Goal: Task Accomplishment & Management: Complete application form

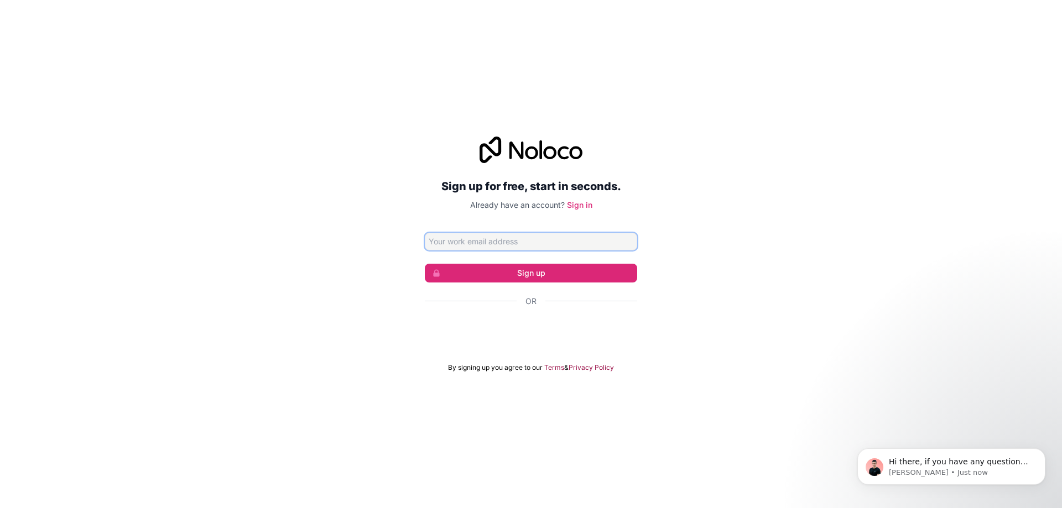
click at [514, 238] on input "Email address" at bounding box center [531, 242] width 212 height 18
type input "webamicugt@gmail.com"
click at [571, 269] on button "Sign up" at bounding box center [531, 273] width 212 height 19
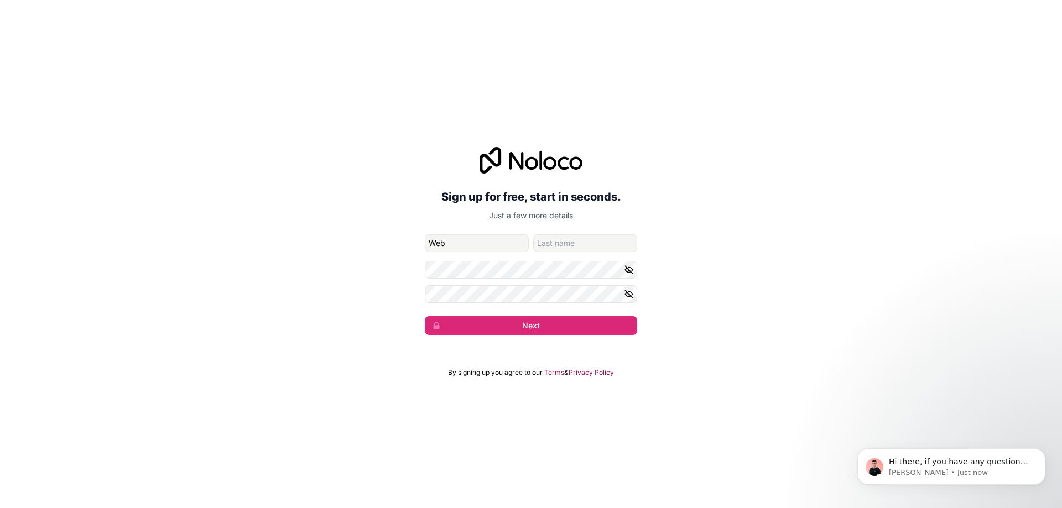
type input "Web"
type input "AMIC"
click at [552, 330] on button "Next" at bounding box center [531, 325] width 212 height 19
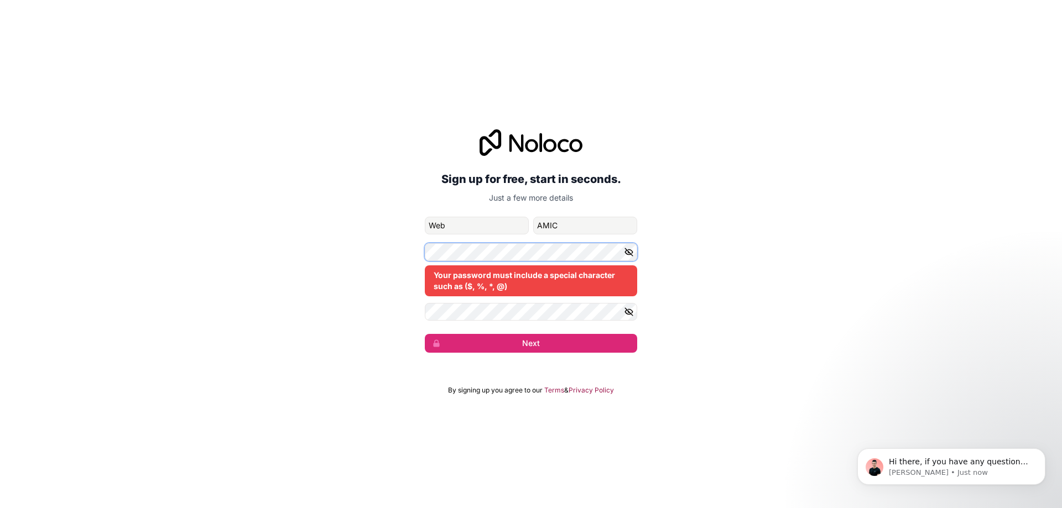
click at [320, 236] on div "Sign up for free, start in seconds. Just a few more details webamicugt@gmail.co…" at bounding box center [531, 241] width 1062 height 254
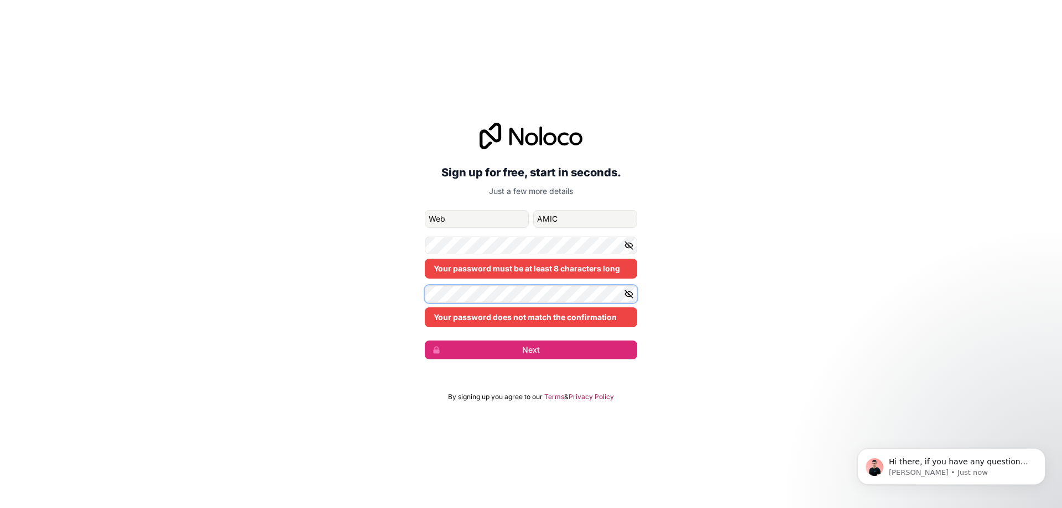
click at [236, 247] on div "Sign up for free, start in seconds. Just a few more details webamicugt@gmail.co…" at bounding box center [531, 241] width 1062 height 268
click at [417, 284] on div "Sign up for free, start in seconds. Just a few more details webamicugt@gmail.co…" at bounding box center [531, 241] width 1062 height 268
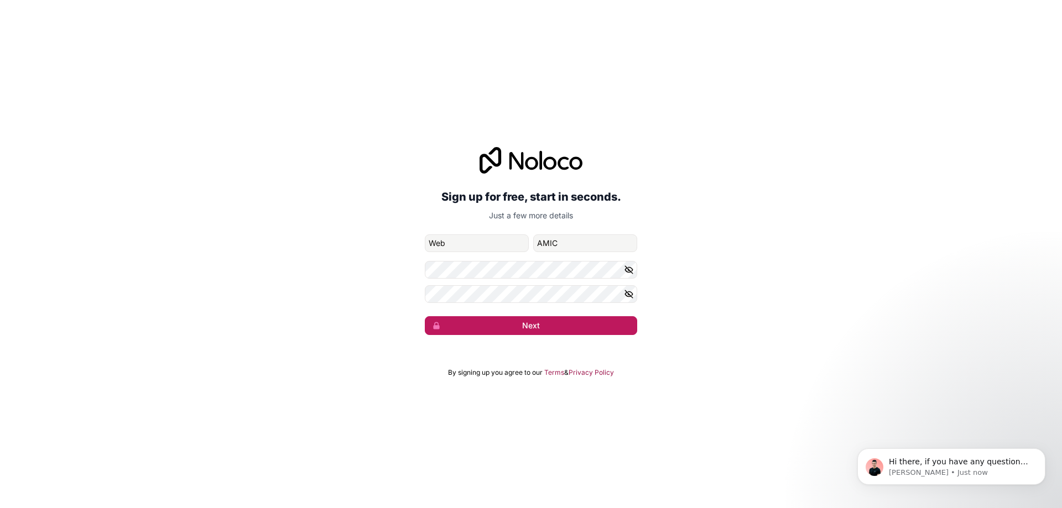
click at [540, 325] on button "Next" at bounding box center [531, 325] width 212 height 19
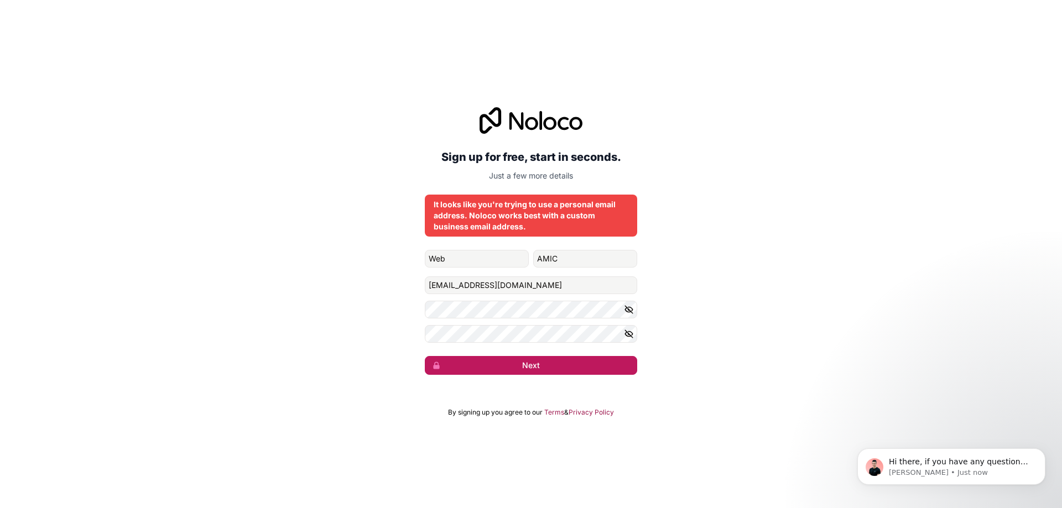
click at [509, 367] on button "Next" at bounding box center [531, 365] width 212 height 19
drag, startPoint x: 539, startPoint y: 284, endPoint x: 336, endPoint y: 262, distance: 204.2
click at [336, 262] on div "Sign up for free, start in seconds. Just a few more details It looks like you'r…" at bounding box center [531, 241] width 1062 height 299
type input "[EMAIL_ADDRESS][DOMAIN_NAME]"
click at [493, 368] on button "Next" at bounding box center [531, 365] width 212 height 19
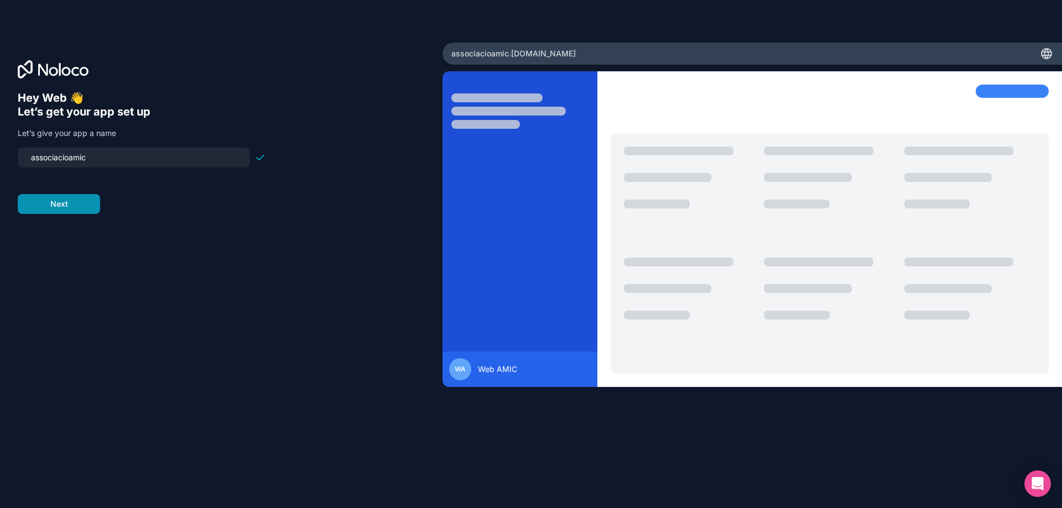
click at [69, 200] on button "Next" at bounding box center [59, 204] width 82 height 20
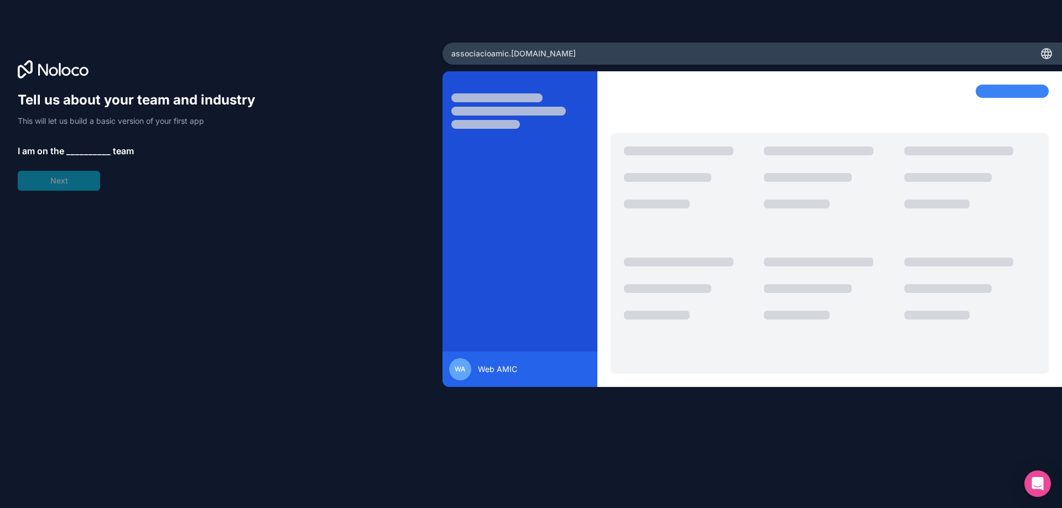
click at [995, 17] on div "Tell us about your team and industry This will let us build a basic version of …" at bounding box center [531, 254] width 1062 height 508
click at [81, 144] on span "__________" at bounding box center [88, 150] width 44 height 13
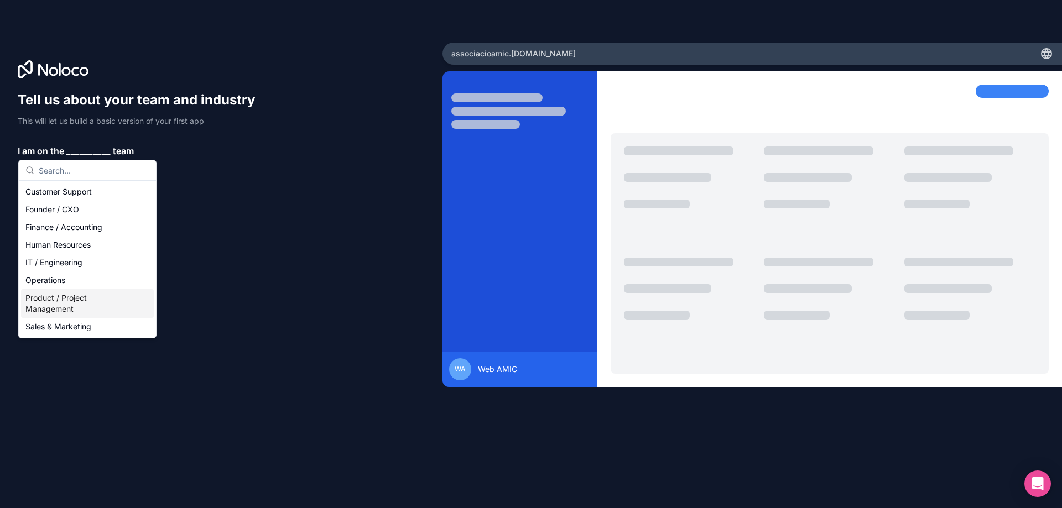
click at [74, 301] on div "Product / Project Management" at bounding box center [87, 303] width 133 height 29
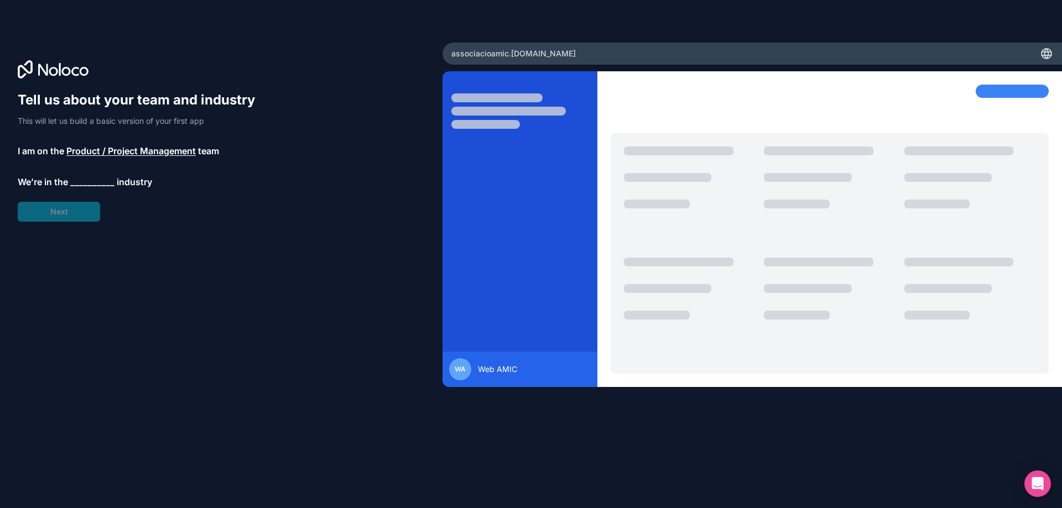
click at [79, 179] on span "__________" at bounding box center [92, 181] width 44 height 13
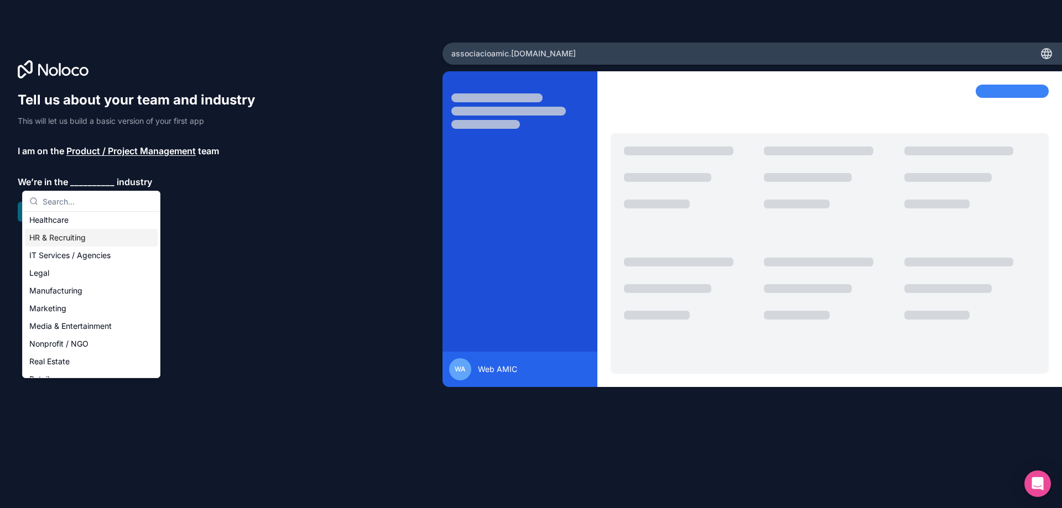
scroll to position [111, 0]
click at [73, 327] on div "Nonprofit / NGO" at bounding box center [91, 325] width 133 height 18
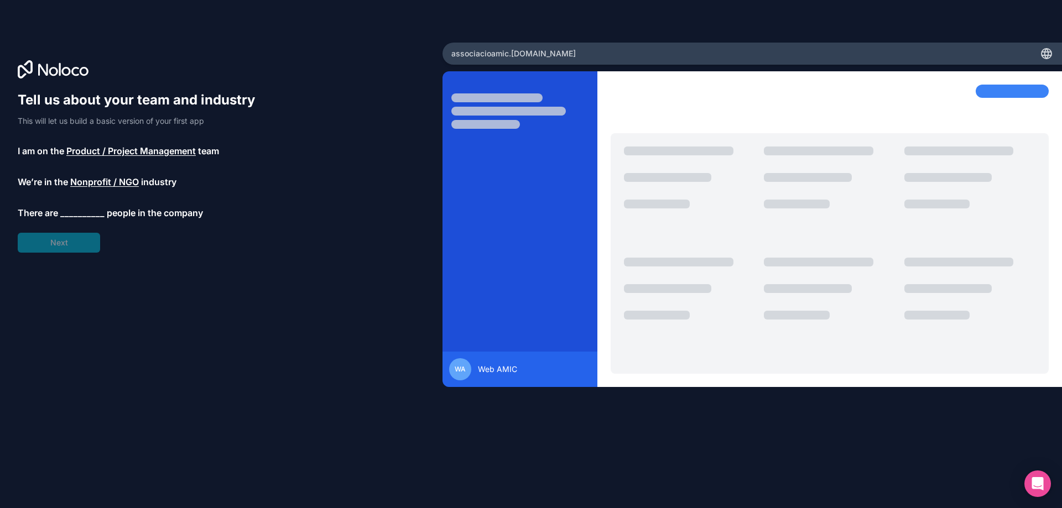
click at [66, 212] on span "__________" at bounding box center [82, 212] width 44 height 13
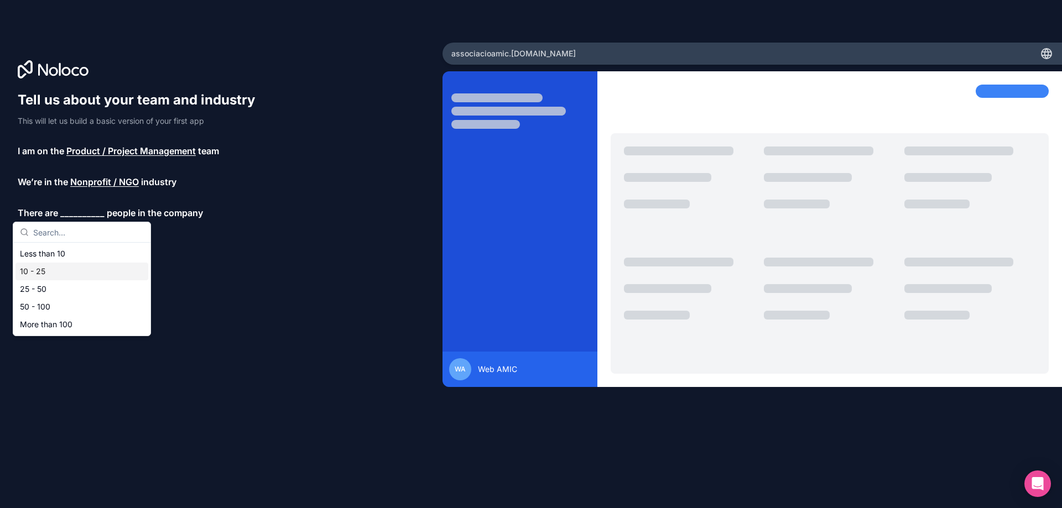
click at [52, 273] on div "10 - 25" at bounding box center [81, 272] width 133 height 18
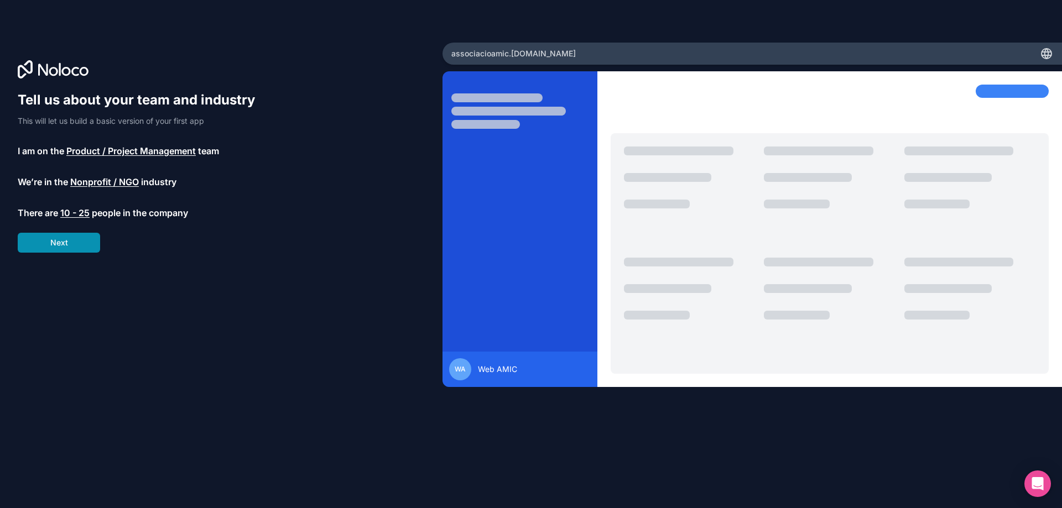
click at [75, 241] on button "Next" at bounding box center [59, 243] width 82 height 20
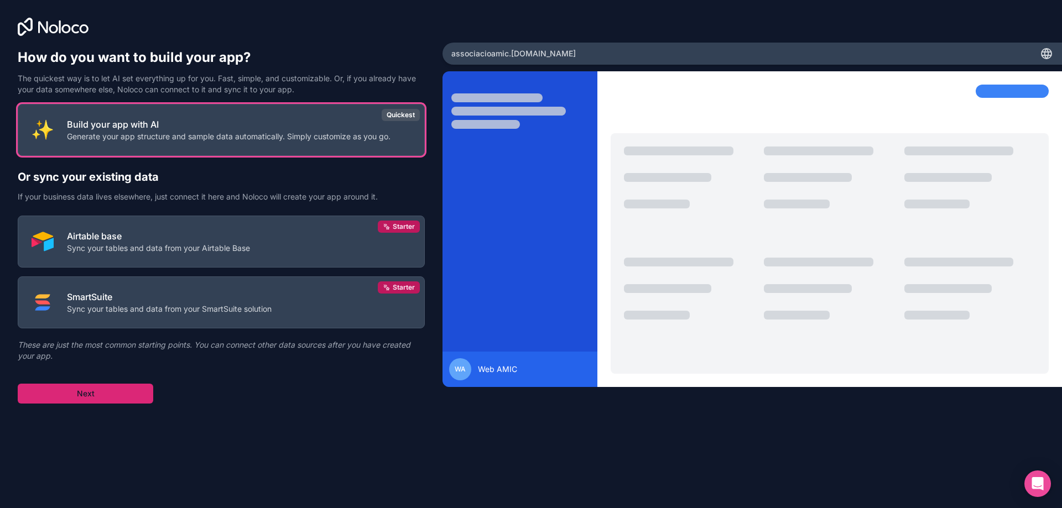
click at [114, 395] on button "Next" at bounding box center [86, 394] width 136 height 20
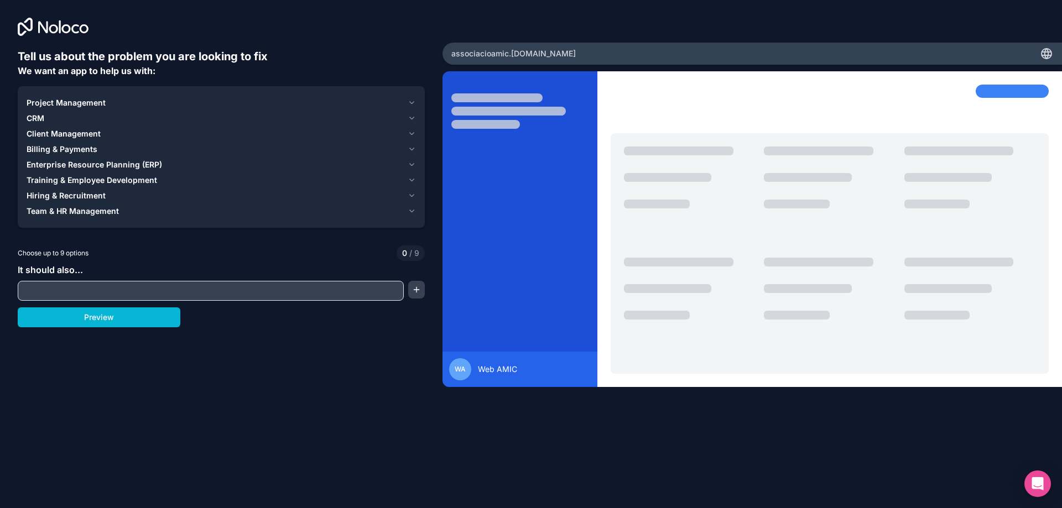
click at [412, 212] on icon "button" at bounding box center [411, 211] width 4 height 2
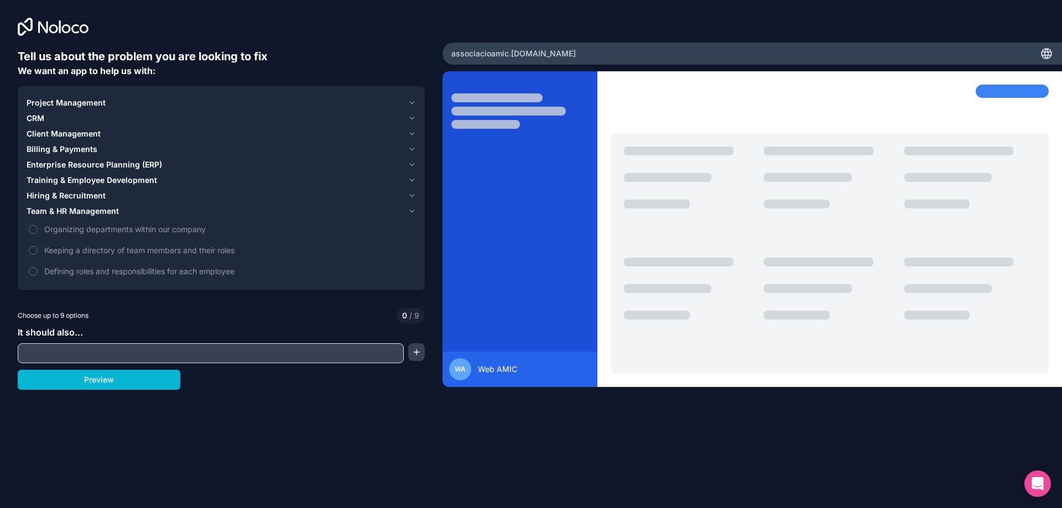
click at [412, 212] on icon "button" at bounding box center [411, 211] width 4 height 2
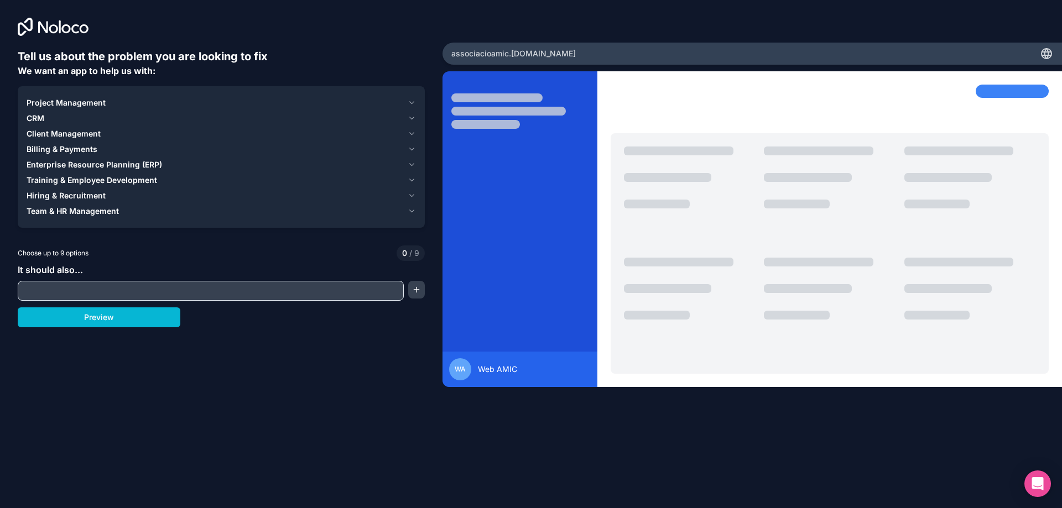
click at [79, 134] on span "Client Management" at bounding box center [64, 133] width 74 height 11
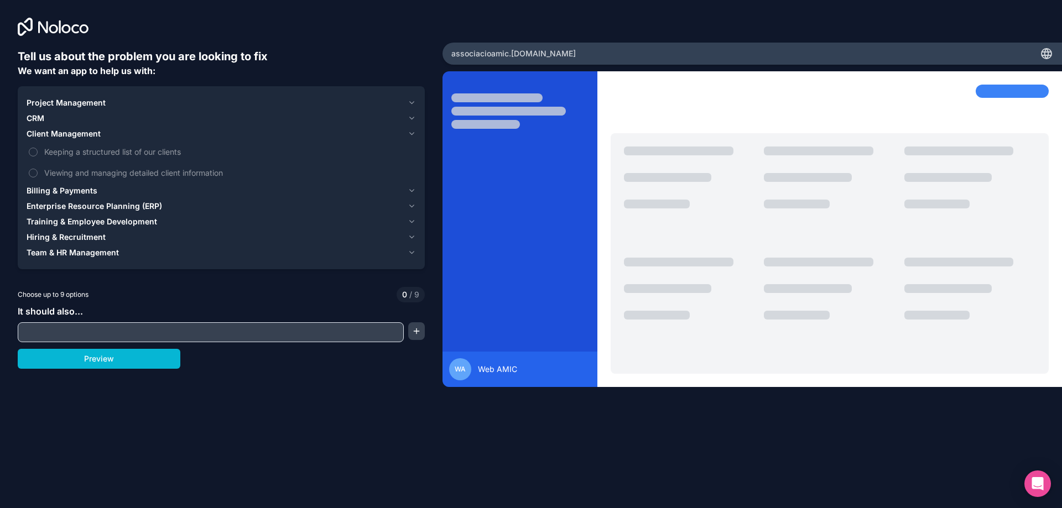
click at [39, 118] on span "CRM" at bounding box center [36, 118] width 18 height 11
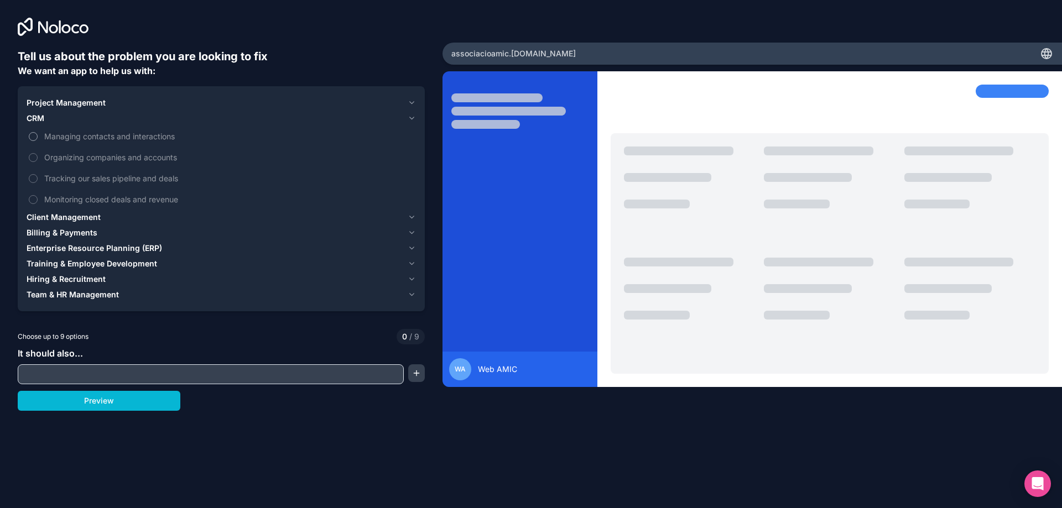
click at [83, 136] on span "Managing contacts and interactions" at bounding box center [229, 137] width 370 height 12
click at [38, 136] on button "Managing contacts and interactions" at bounding box center [33, 136] width 9 height 9
click at [85, 233] on span "Billing & Payments" at bounding box center [62, 232] width 71 height 11
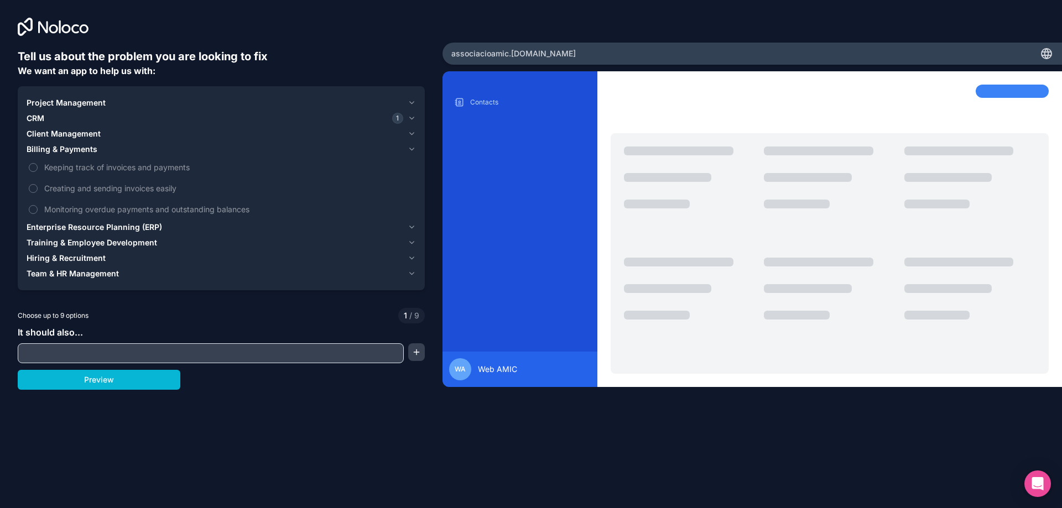
click at [86, 227] on span "Enterprise Resource Planning (ERP)" at bounding box center [95, 227] width 136 height 11
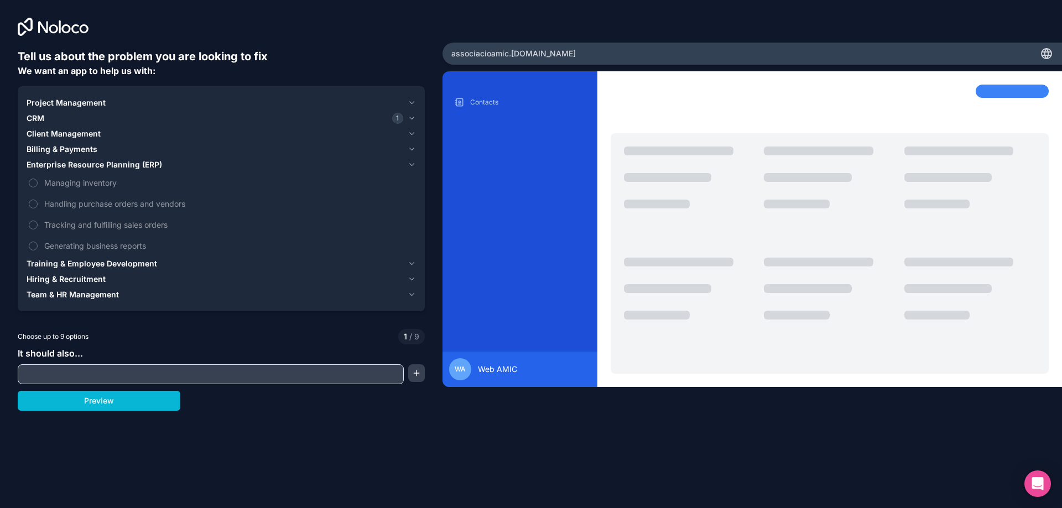
click at [139, 260] on span "Training & Employee Development" at bounding box center [92, 263] width 131 height 11
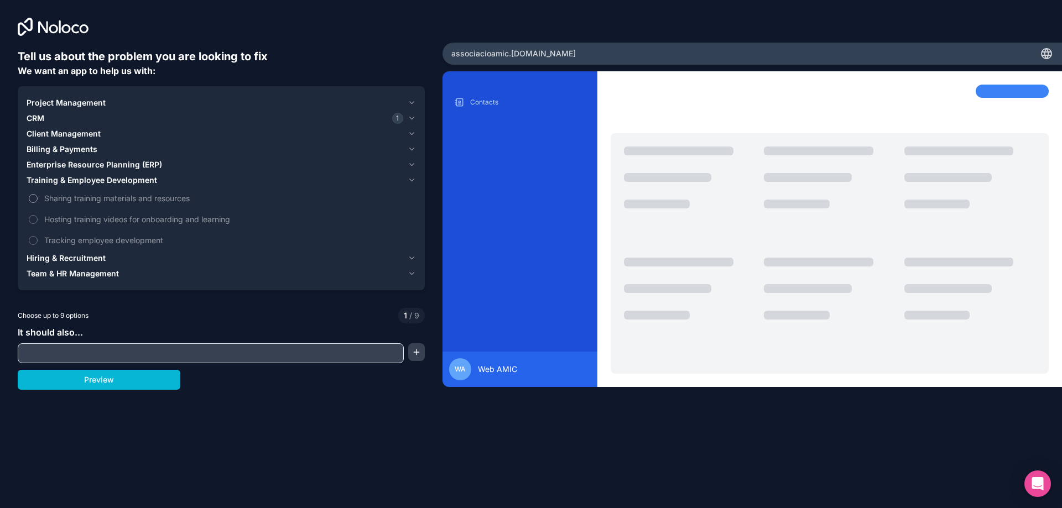
click at [133, 199] on span "Sharing training materials and resources" at bounding box center [229, 199] width 370 height 12
click at [38, 199] on button "Sharing training materials and resources" at bounding box center [33, 198] width 9 height 9
click at [144, 221] on span "Hosting training videos for onboarding and learning" at bounding box center [229, 220] width 370 height 12
click at [38, 221] on button "Hosting training videos for onboarding and learning" at bounding box center [33, 219] width 9 height 9
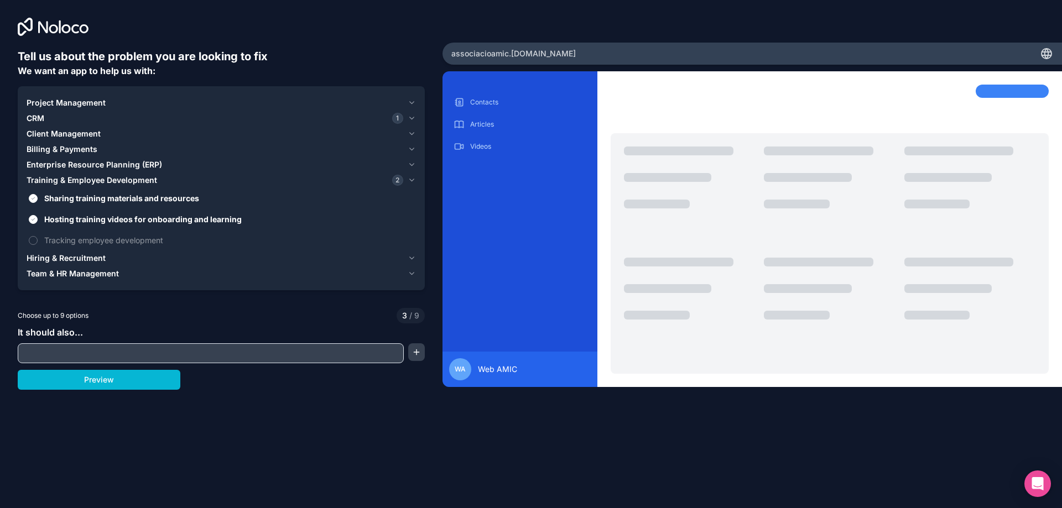
click at [96, 257] on span "Hiring & Recruitment" at bounding box center [66, 258] width 79 height 11
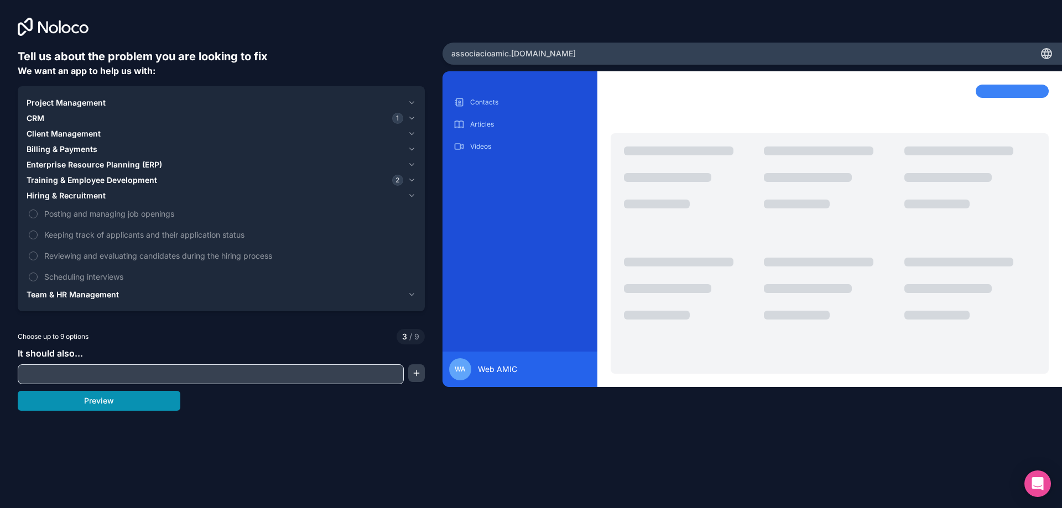
click at [119, 406] on button "Preview" at bounding box center [99, 401] width 163 height 20
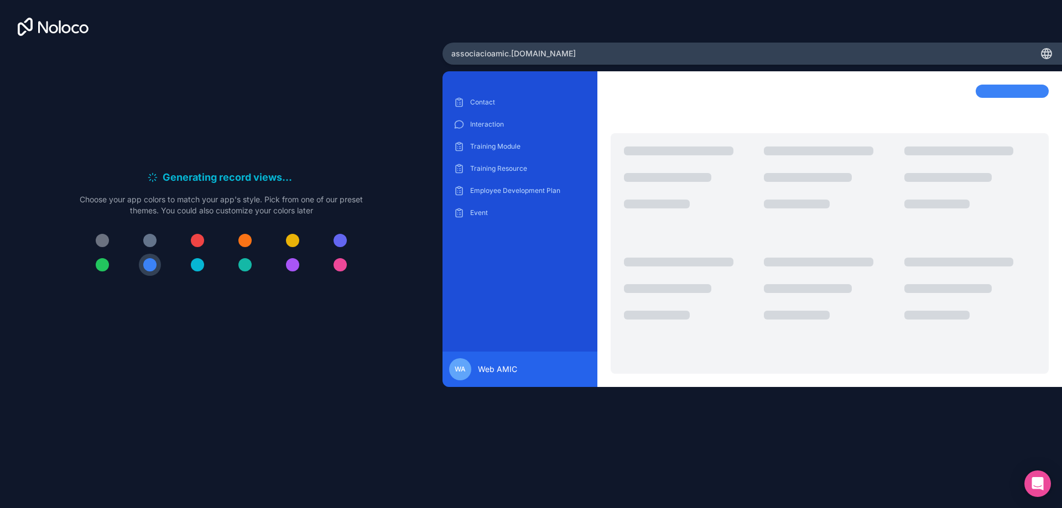
click at [479, 448] on div "Contact Interaction Training Module Training Resource Employee Development Plan…" at bounding box center [753, 268] width 620 height 395
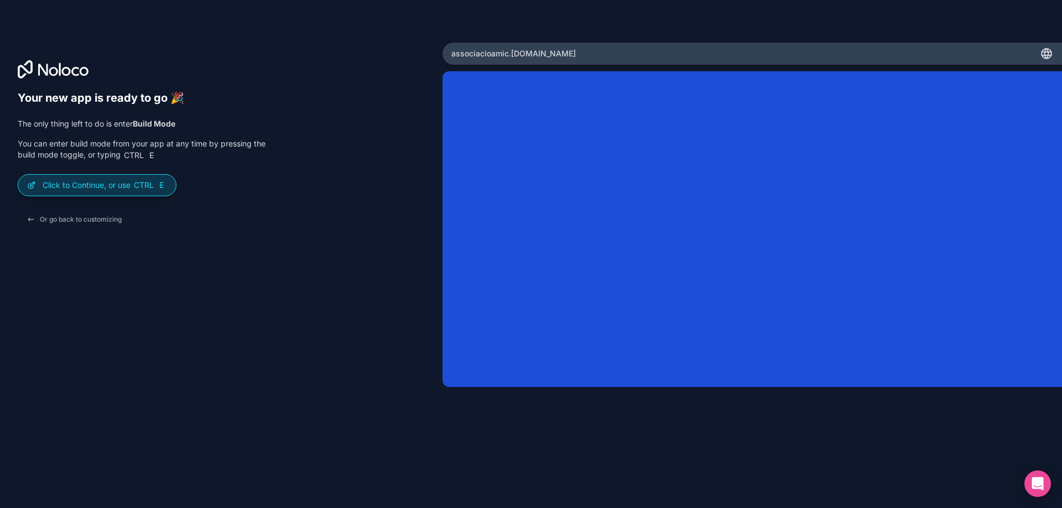
click at [116, 186] on p "Click to Continue, or use Ctrl E" at bounding box center [105, 185] width 124 height 11
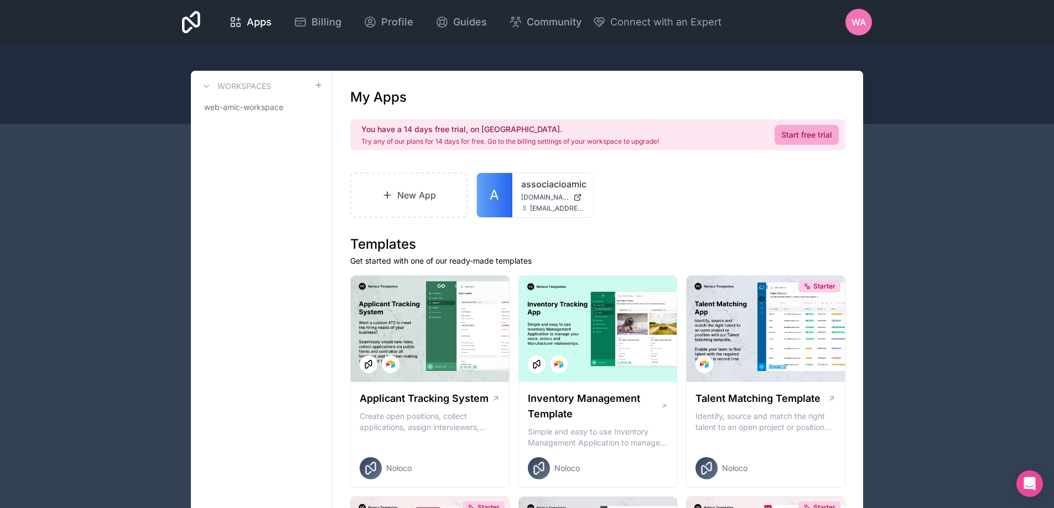
click at [334, 24] on span "Billing" at bounding box center [326, 21] width 30 height 15
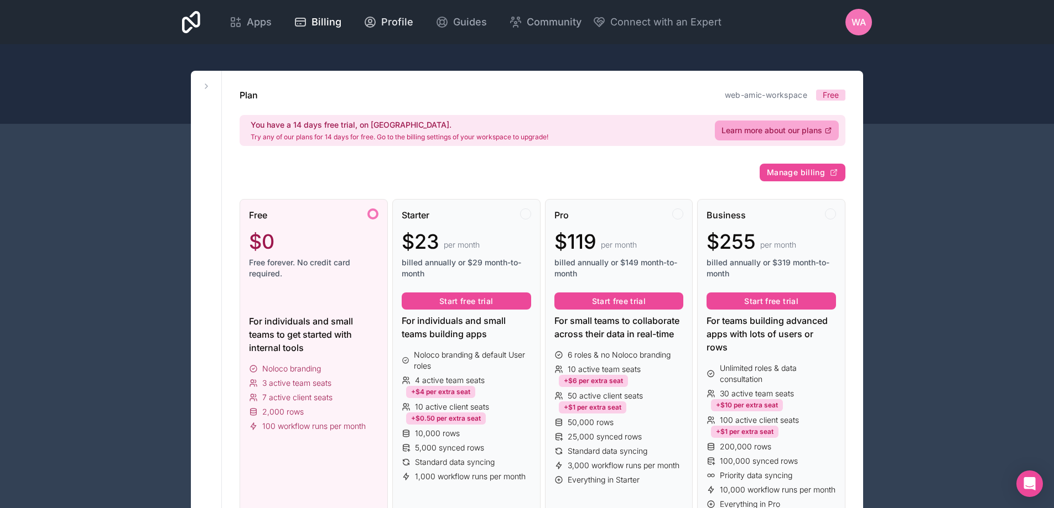
click at [392, 23] on span "Profile" at bounding box center [397, 21] width 32 height 15
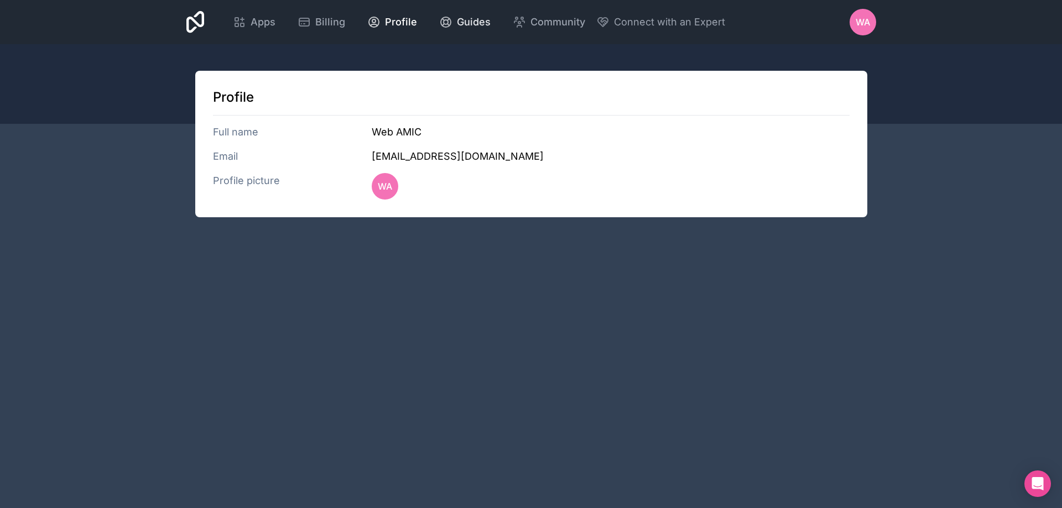
click at [473, 23] on span "Guides" at bounding box center [474, 21] width 34 height 15
click at [866, 21] on span "WA" at bounding box center [863, 21] width 14 height 13
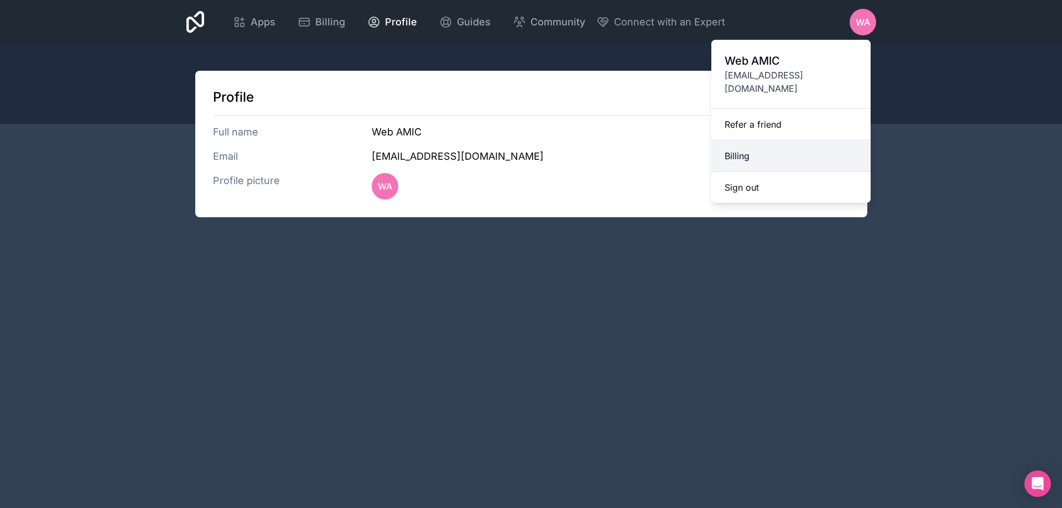
click at [742, 142] on link "Billing" at bounding box center [790, 157] width 159 height 32
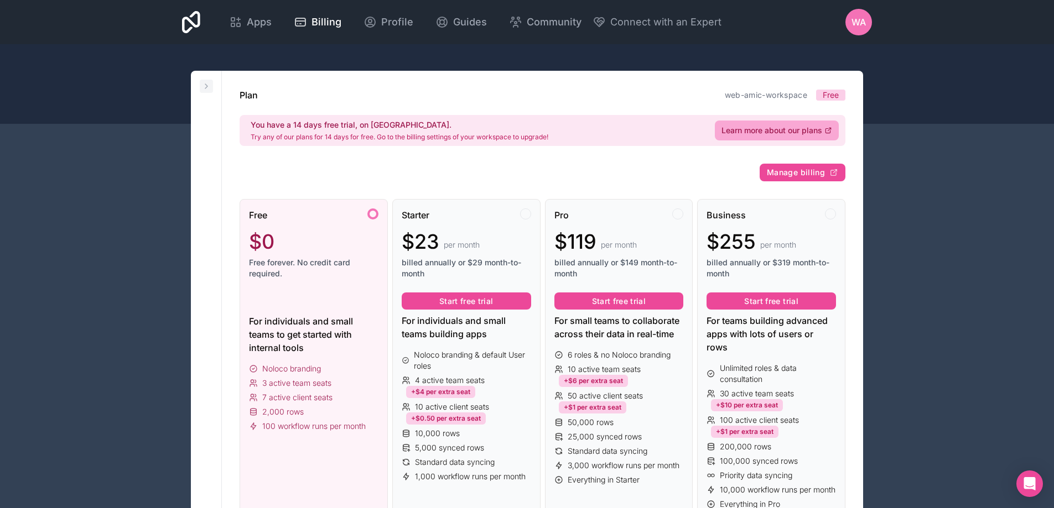
click at [209, 90] on icon at bounding box center [206, 86] width 9 height 9
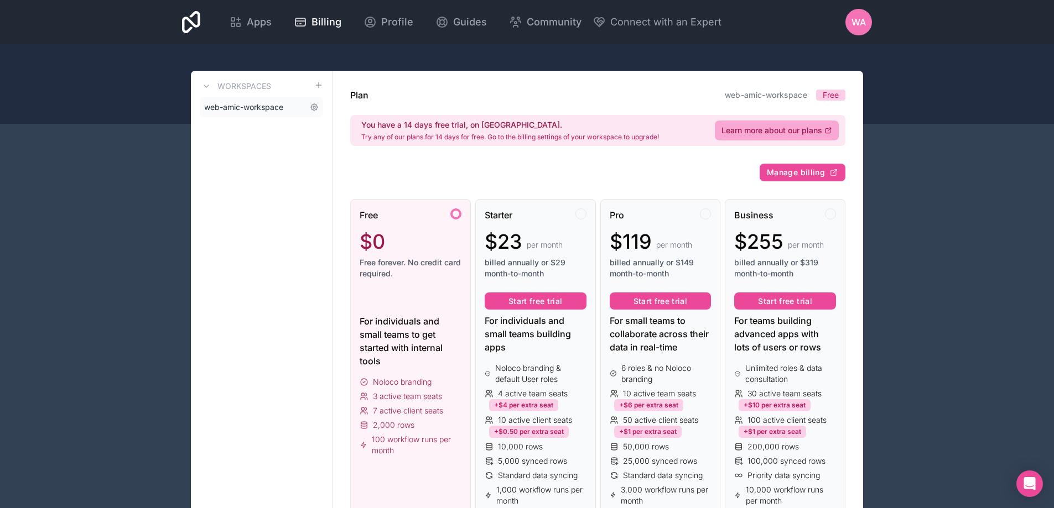
click at [227, 107] on span "web-amic-workspace" at bounding box center [243, 107] width 79 height 11
click at [226, 106] on span "web-amic-workspace" at bounding box center [243, 107] width 79 height 11
click at [1032, 486] on icon "Open Intercom Messenger" at bounding box center [1029, 484] width 14 height 14
